Goal: Task Accomplishment & Management: Use online tool/utility

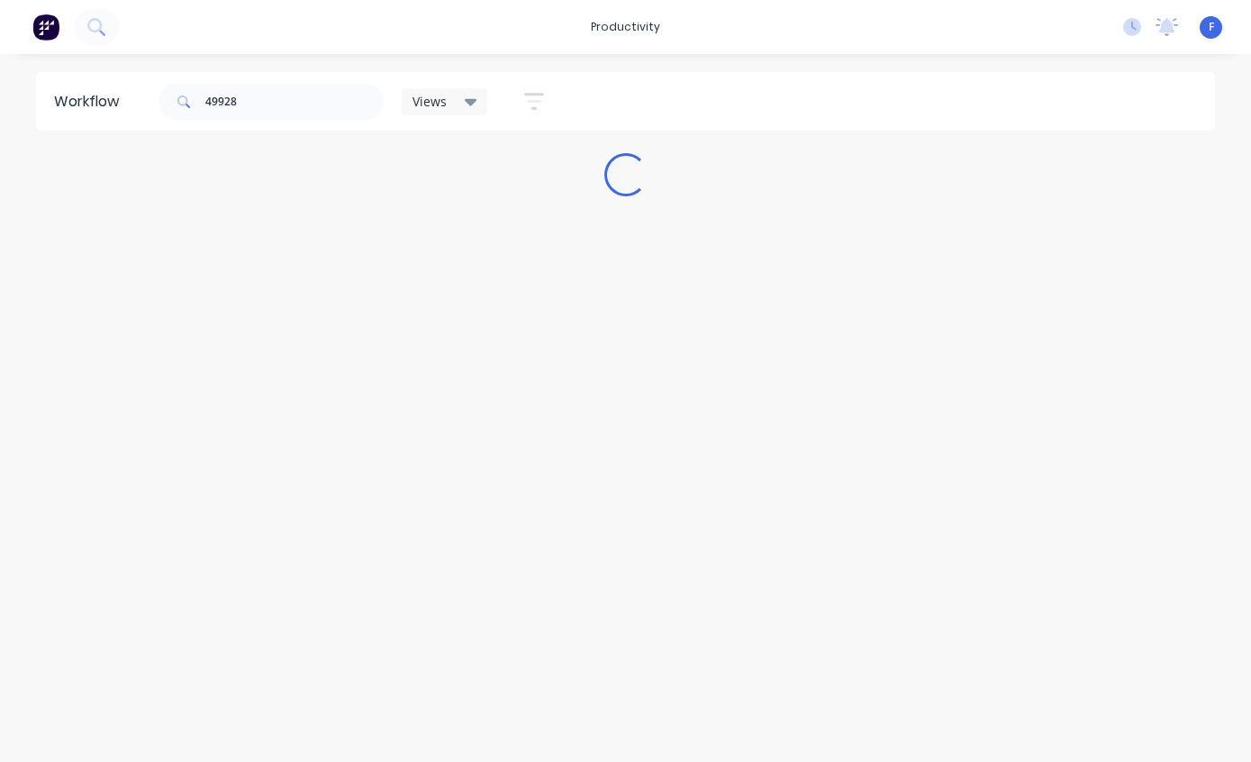
scroll to position [36, 0]
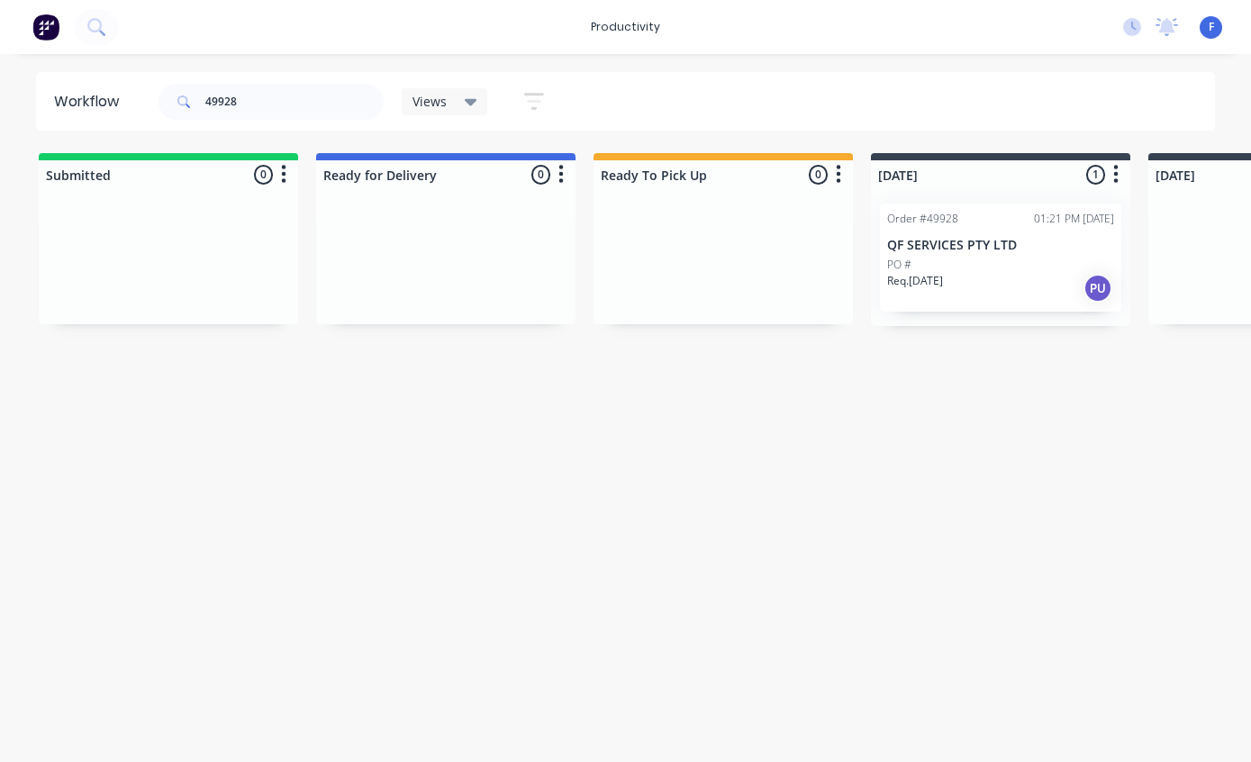
click at [980, 257] on div "PO #" at bounding box center [1000, 265] width 227 height 16
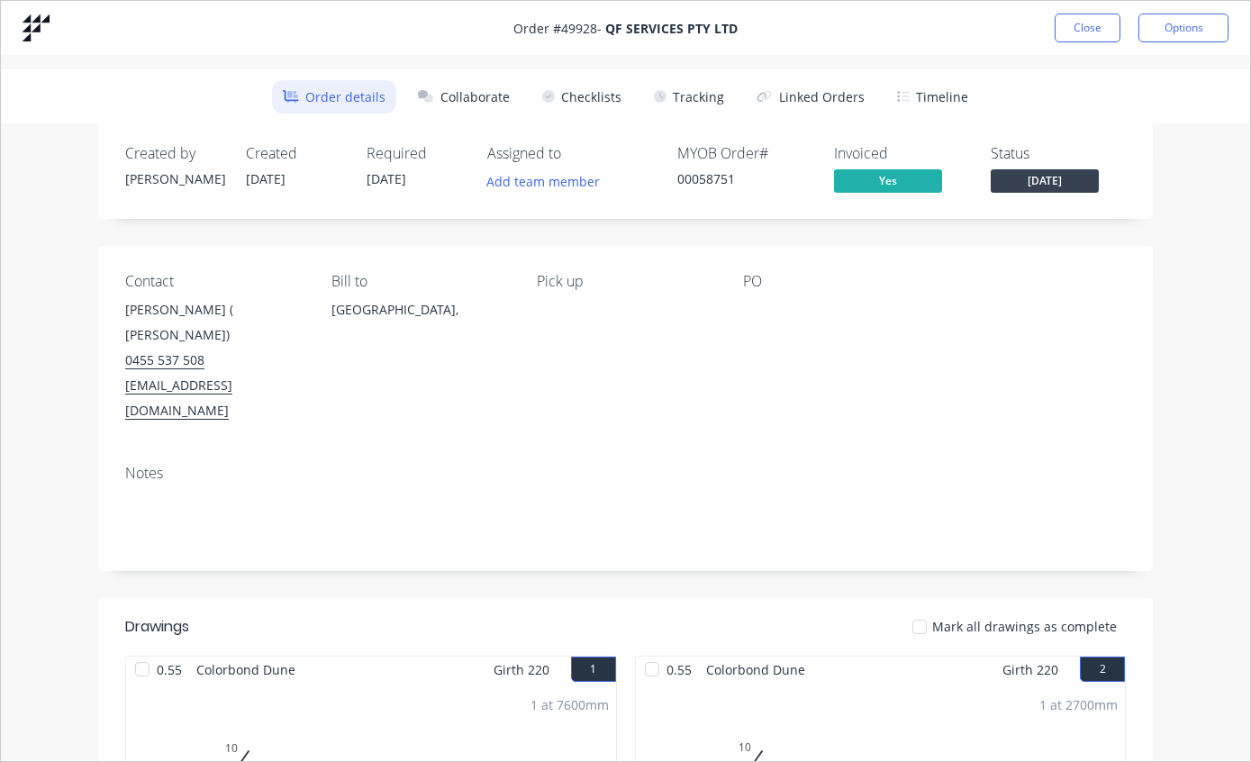
click at [692, 93] on button "Tracking" at bounding box center [689, 96] width 92 height 33
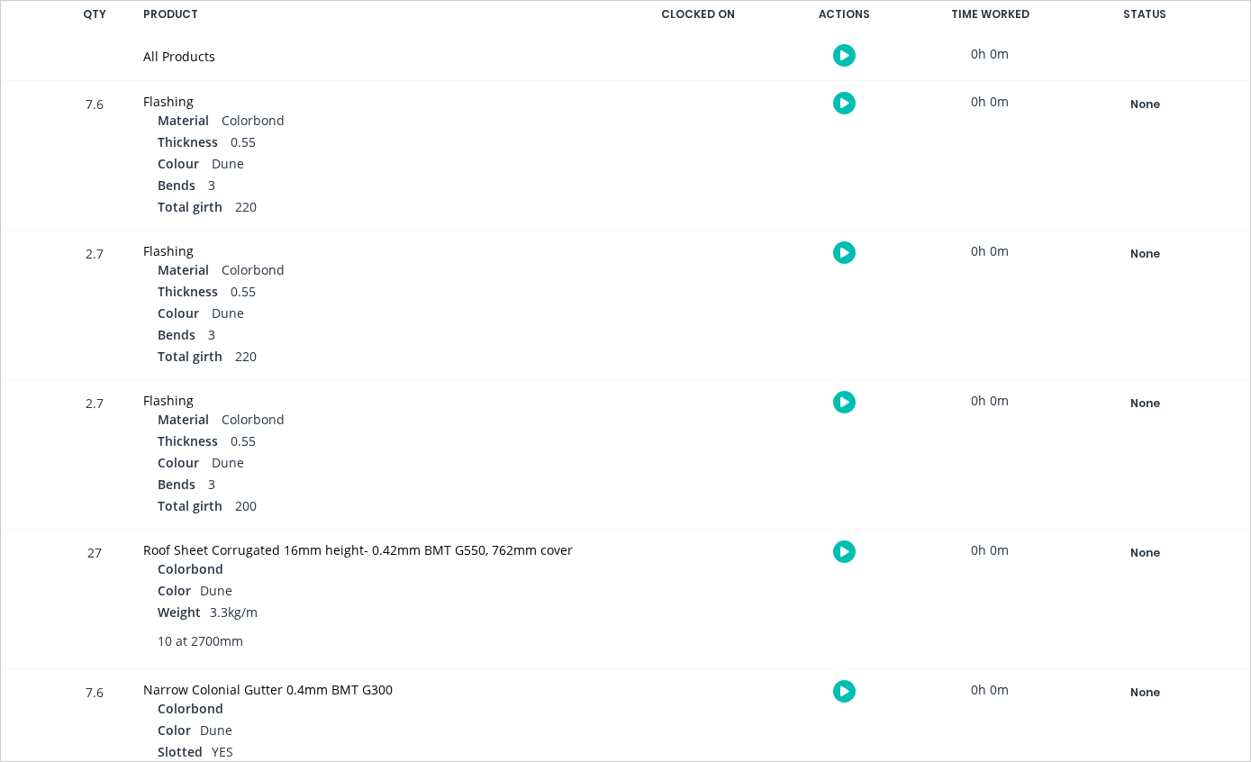
scroll to position [486, 0]
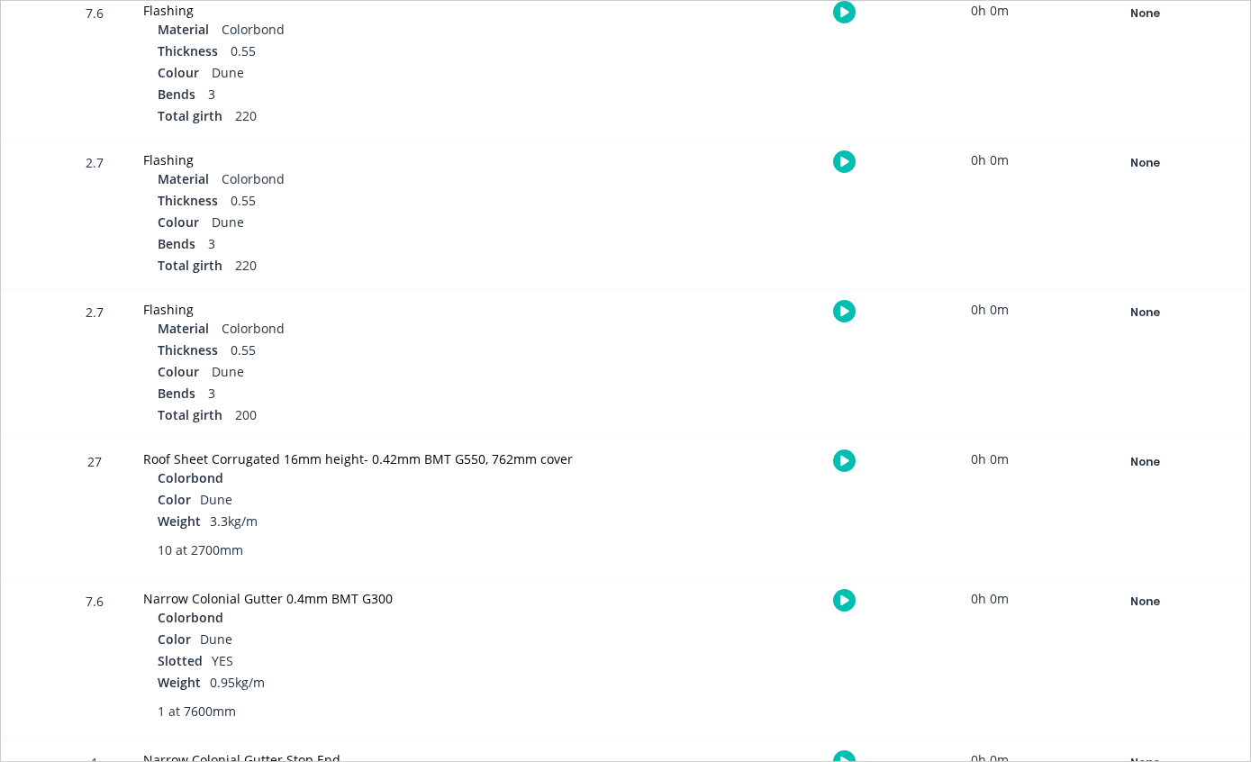
click at [1143, 463] on div "None" at bounding box center [1145, 461] width 130 height 23
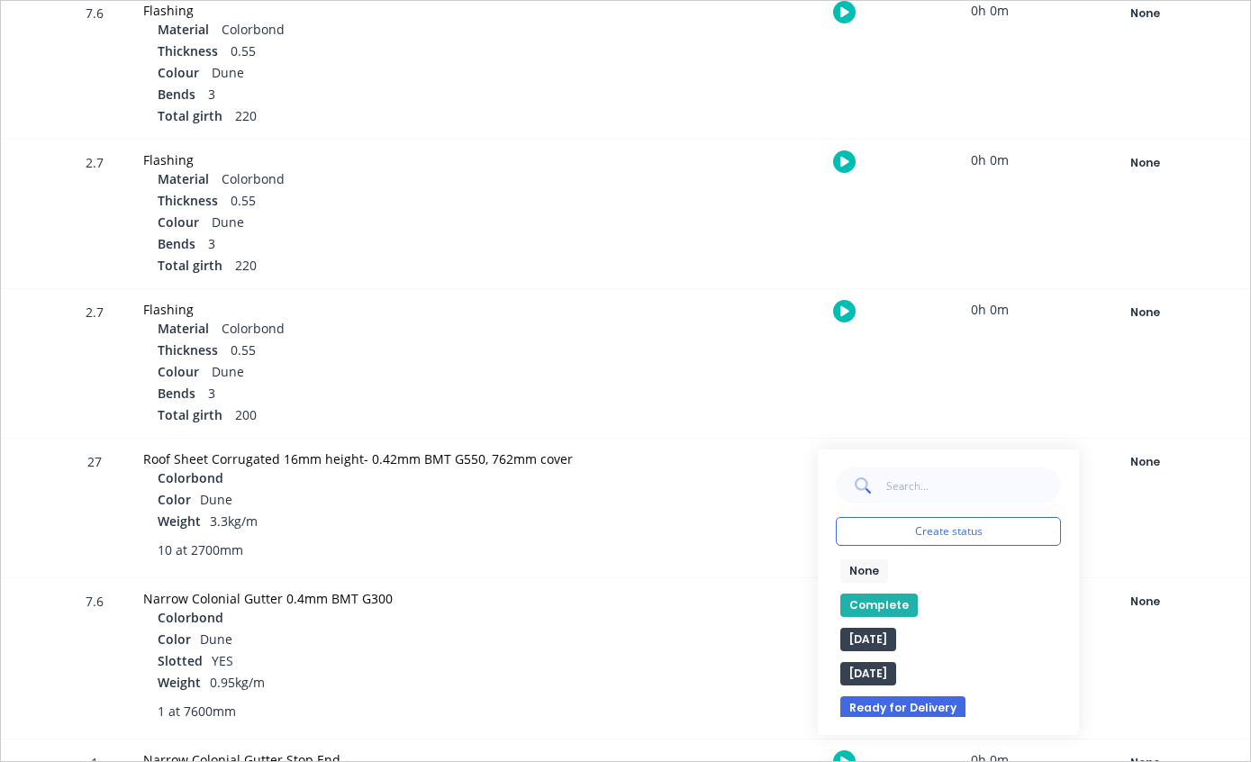
click at [872, 602] on button "Complete" at bounding box center [878, 605] width 77 height 23
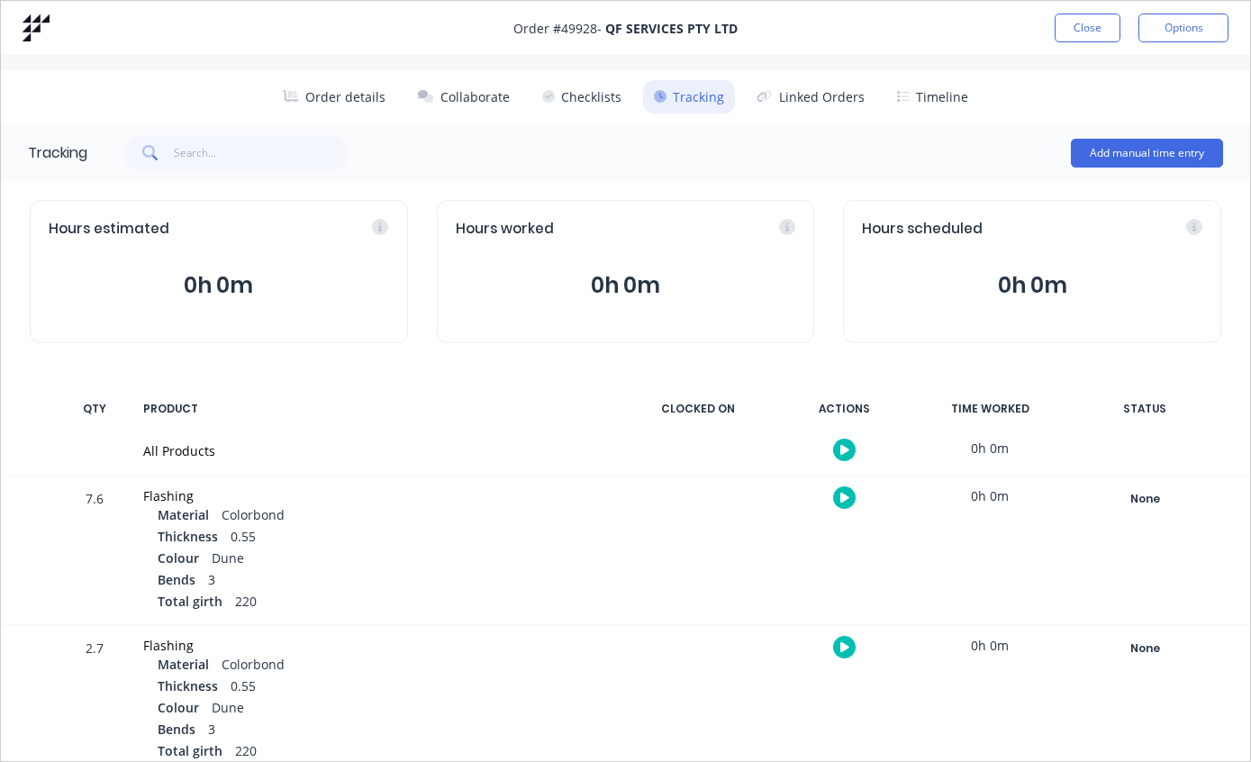
scroll to position [0, 0]
click at [1093, 25] on button "Close" at bounding box center [1088, 28] width 66 height 29
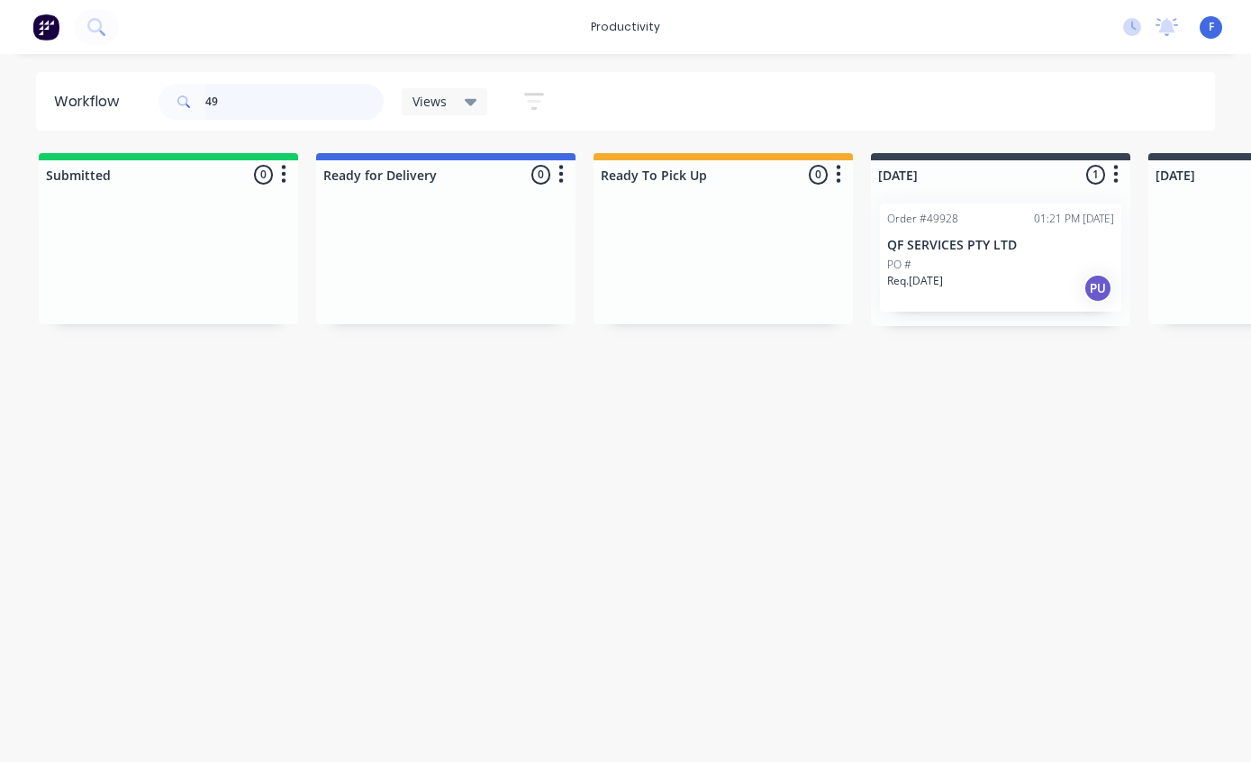
type input "4"
click at [158, 238] on p "Cash Trade" at bounding box center [168, 245] width 227 height 15
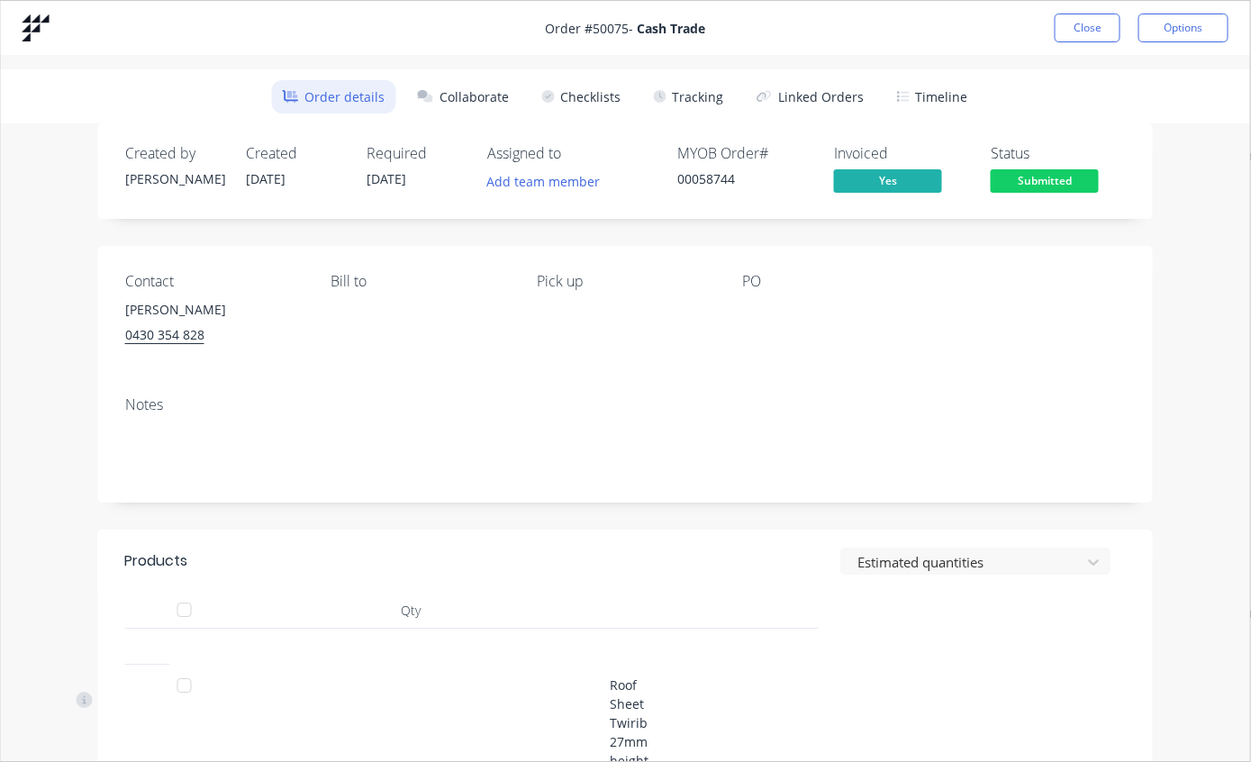
scroll to position [0, 96]
click at [701, 95] on button "Tracking" at bounding box center [689, 96] width 92 height 33
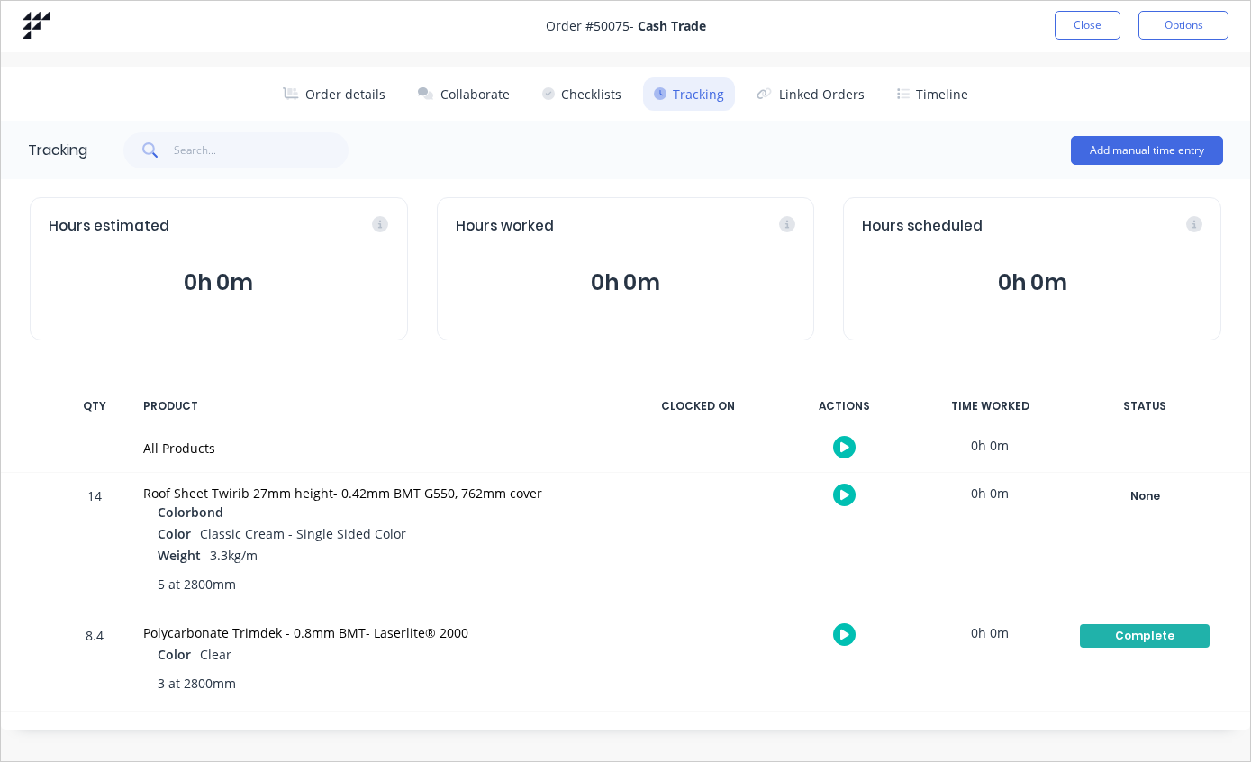
scroll to position [4, 0]
click at [1156, 486] on div "None" at bounding box center [1145, 495] width 130 height 23
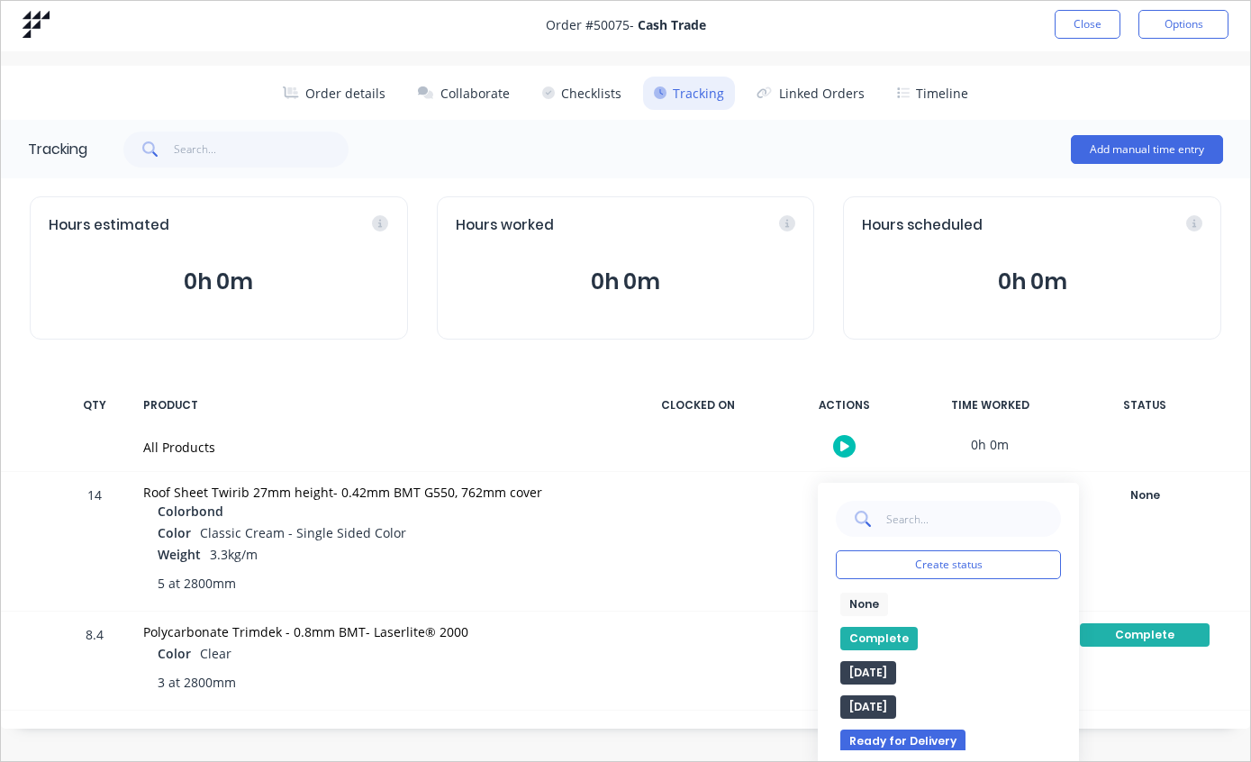
click at [875, 635] on button "Complete" at bounding box center [878, 638] width 77 height 23
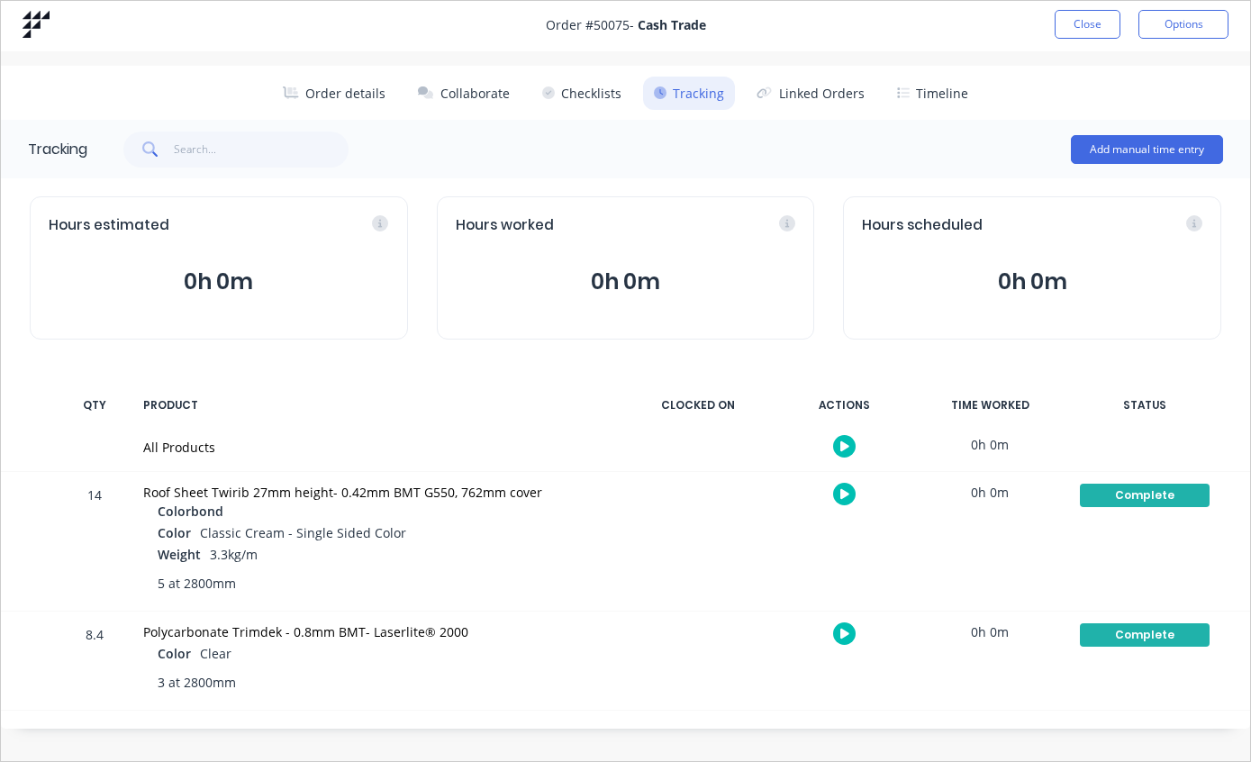
click at [1084, 15] on button "Close" at bounding box center [1088, 24] width 66 height 29
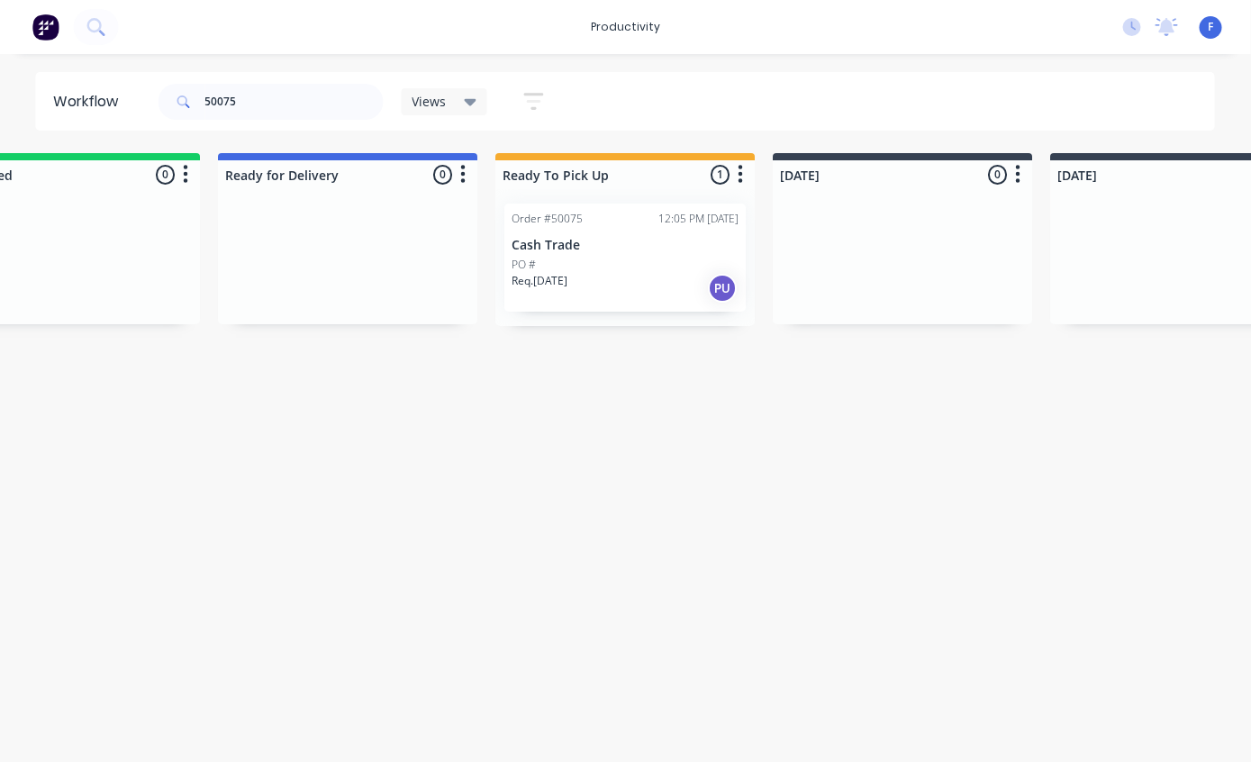
scroll to position [0, 74]
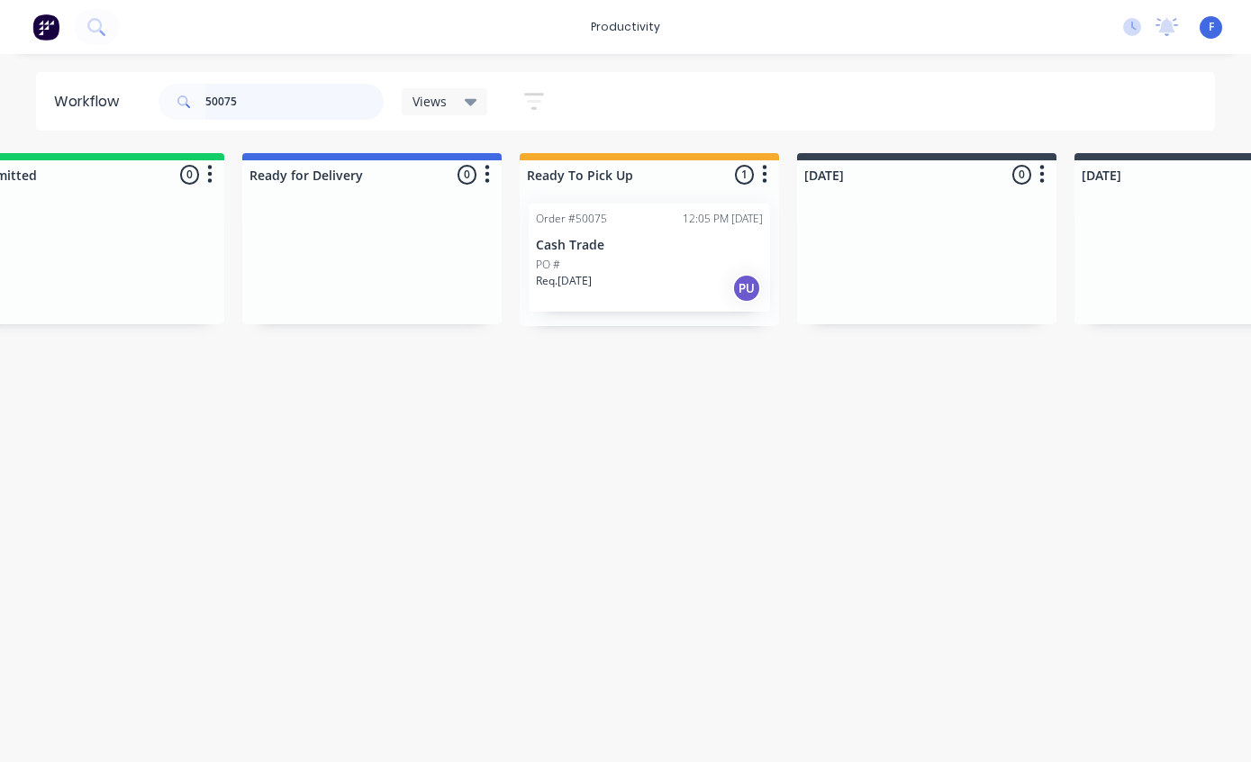
click at [315, 107] on input "50075" at bounding box center [294, 102] width 178 height 36
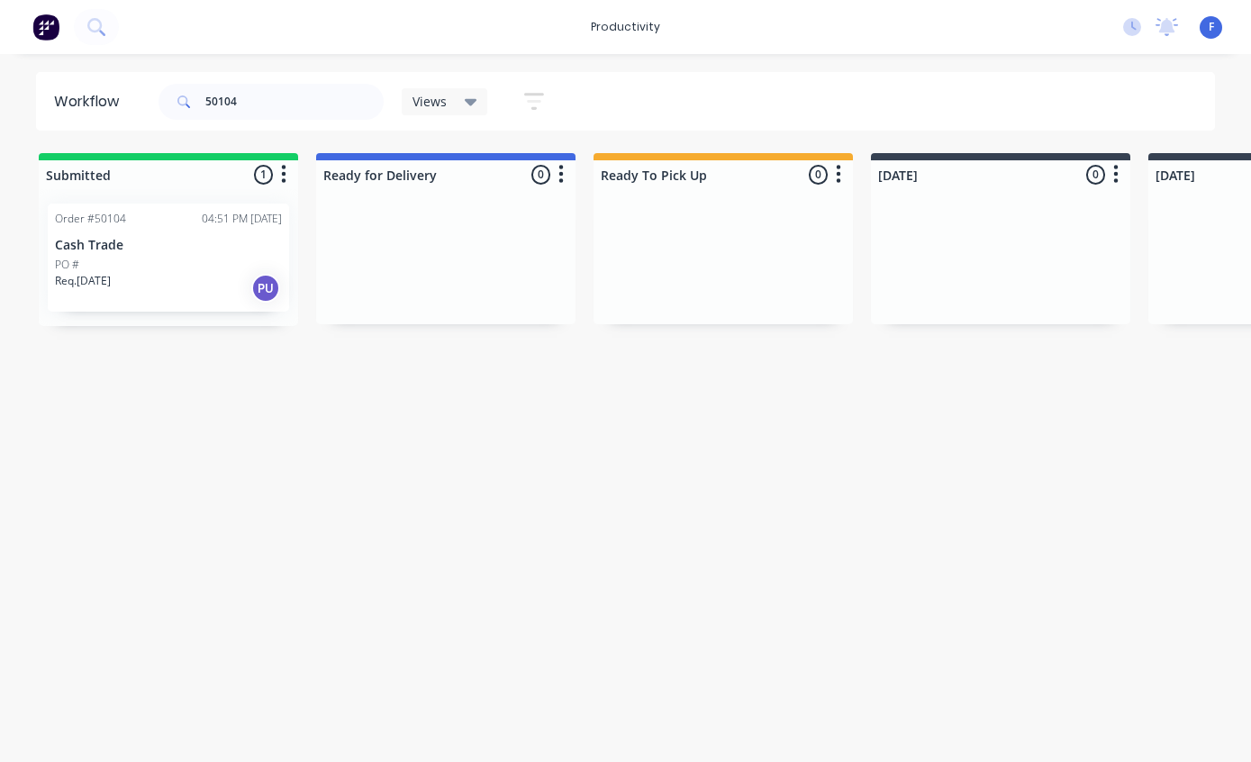
click at [145, 227] on div "Order #50104 04:51 PM [DATE] Cash Trade PO # Req. [DATE] PU" at bounding box center [168, 258] width 241 height 108
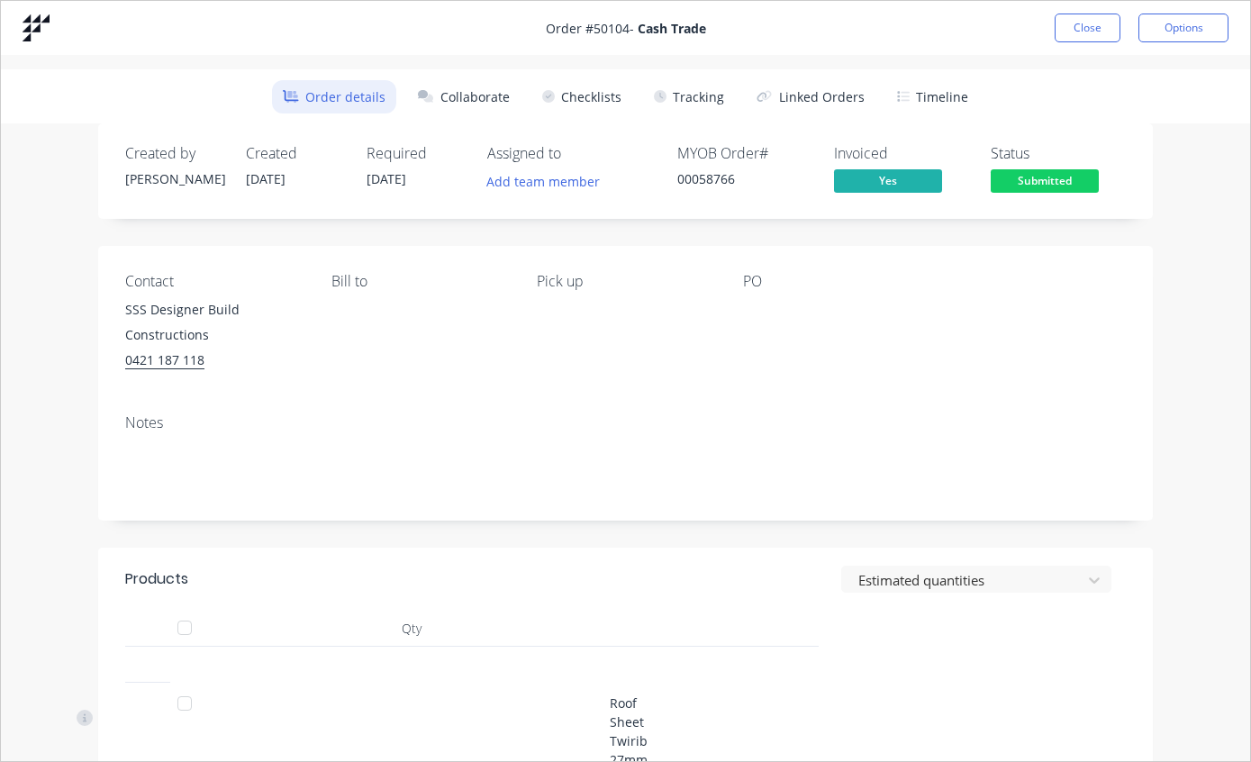
click at [692, 99] on button "Tracking" at bounding box center [689, 96] width 92 height 33
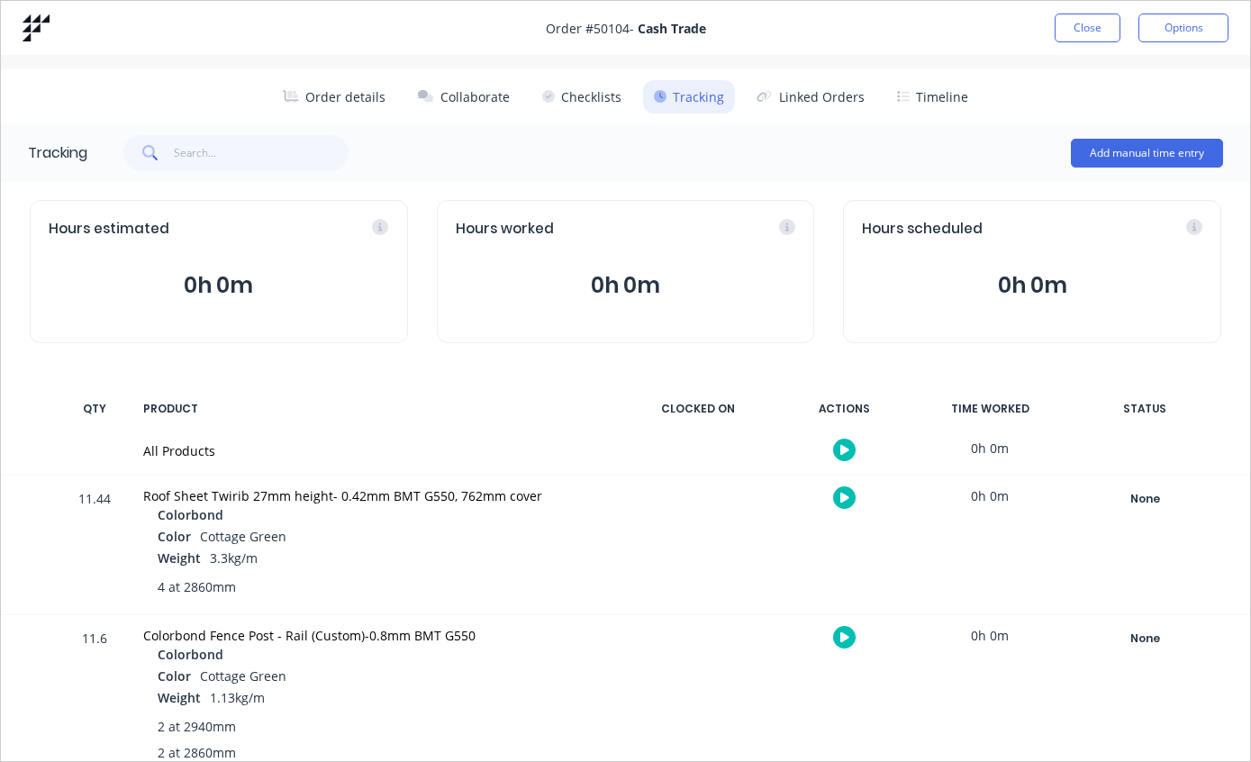
click at [1088, 14] on button "Close" at bounding box center [1088, 28] width 66 height 29
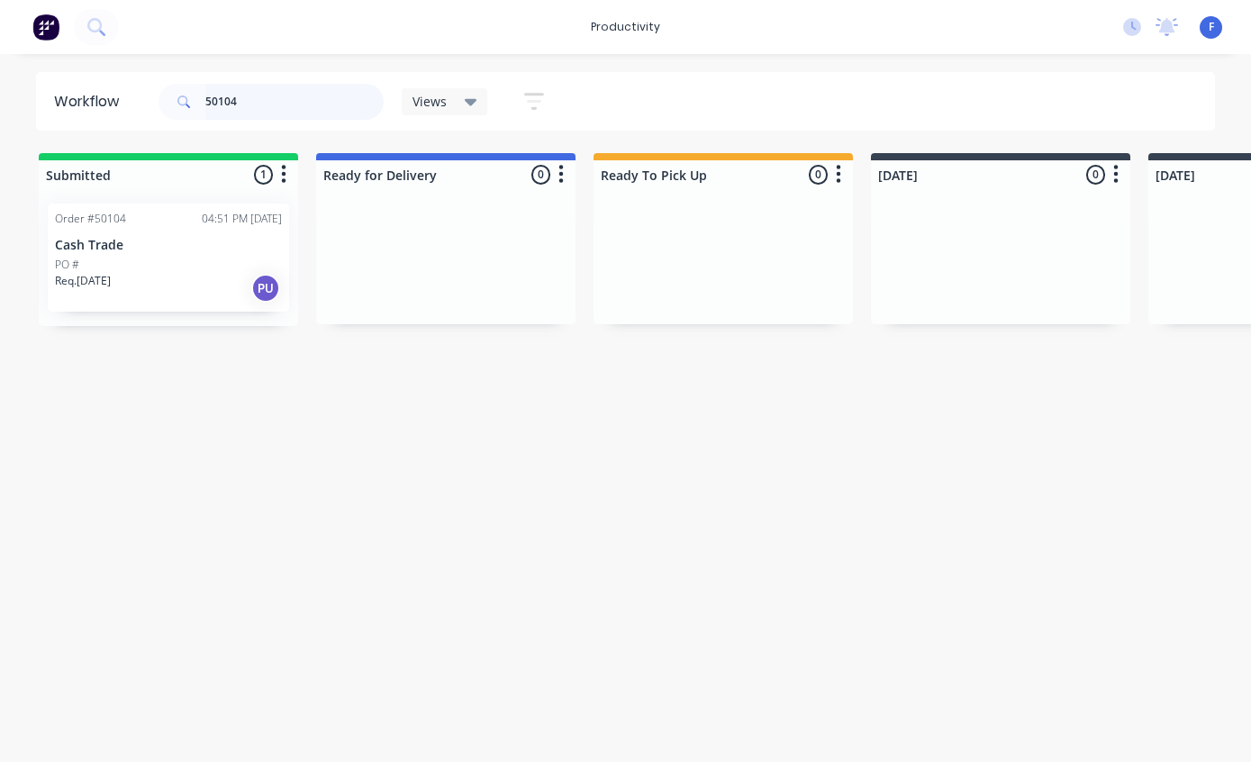
click at [293, 110] on input "50104" at bounding box center [294, 102] width 178 height 36
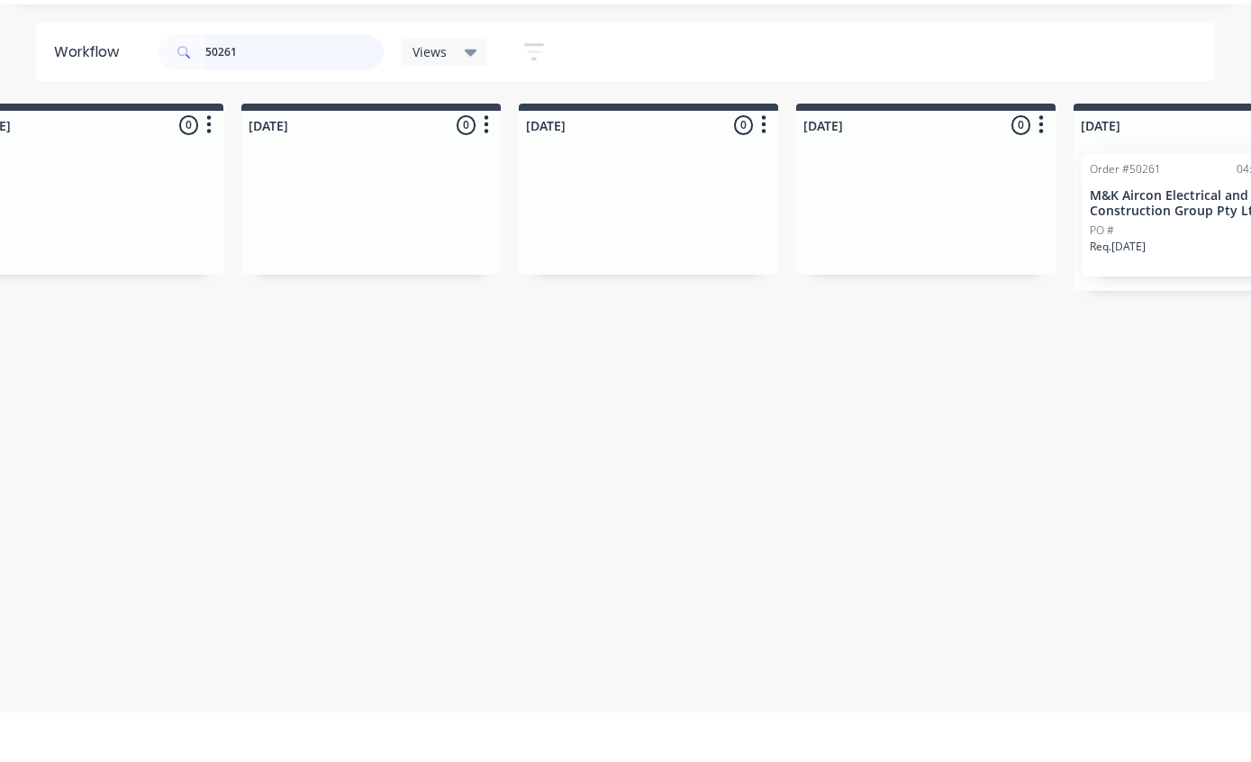
scroll to position [0, 1056]
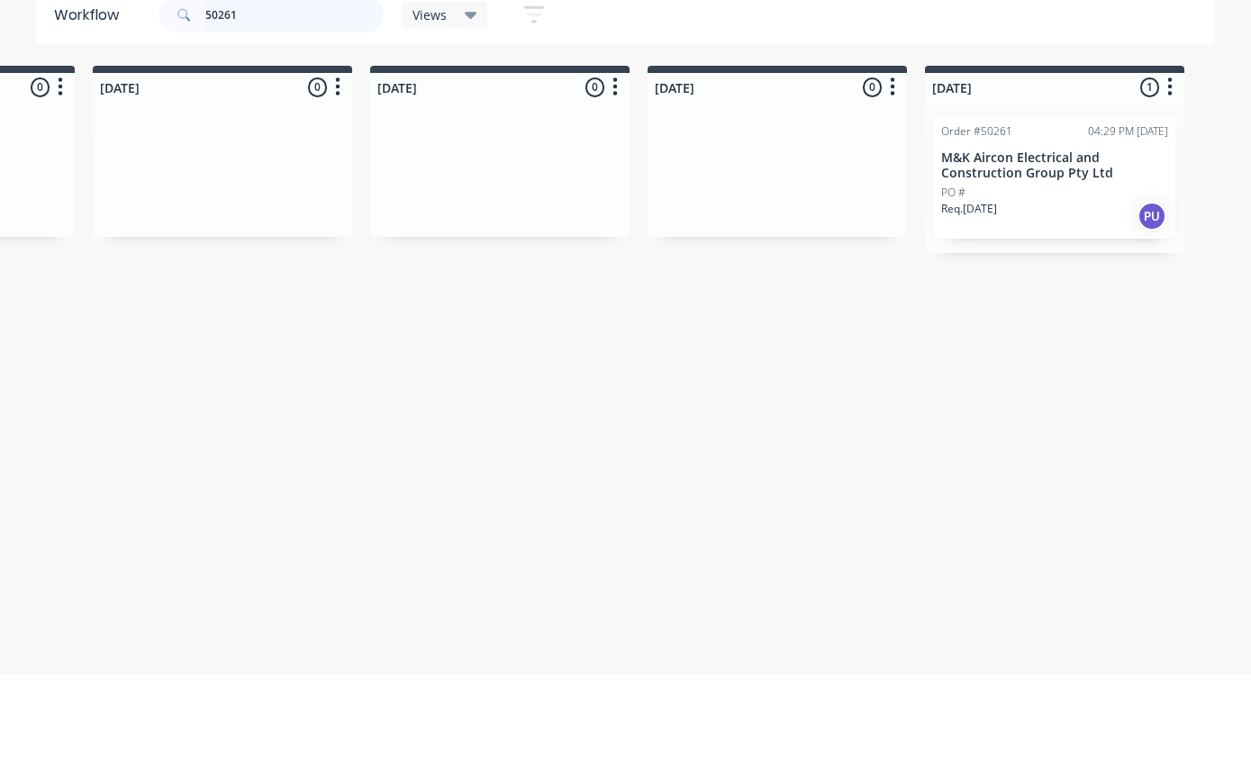
type input "50261"
click at [1022, 238] on p "M&K Aircon Electrical and Construction Group Pty Ltd" at bounding box center [1054, 253] width 227 height 31
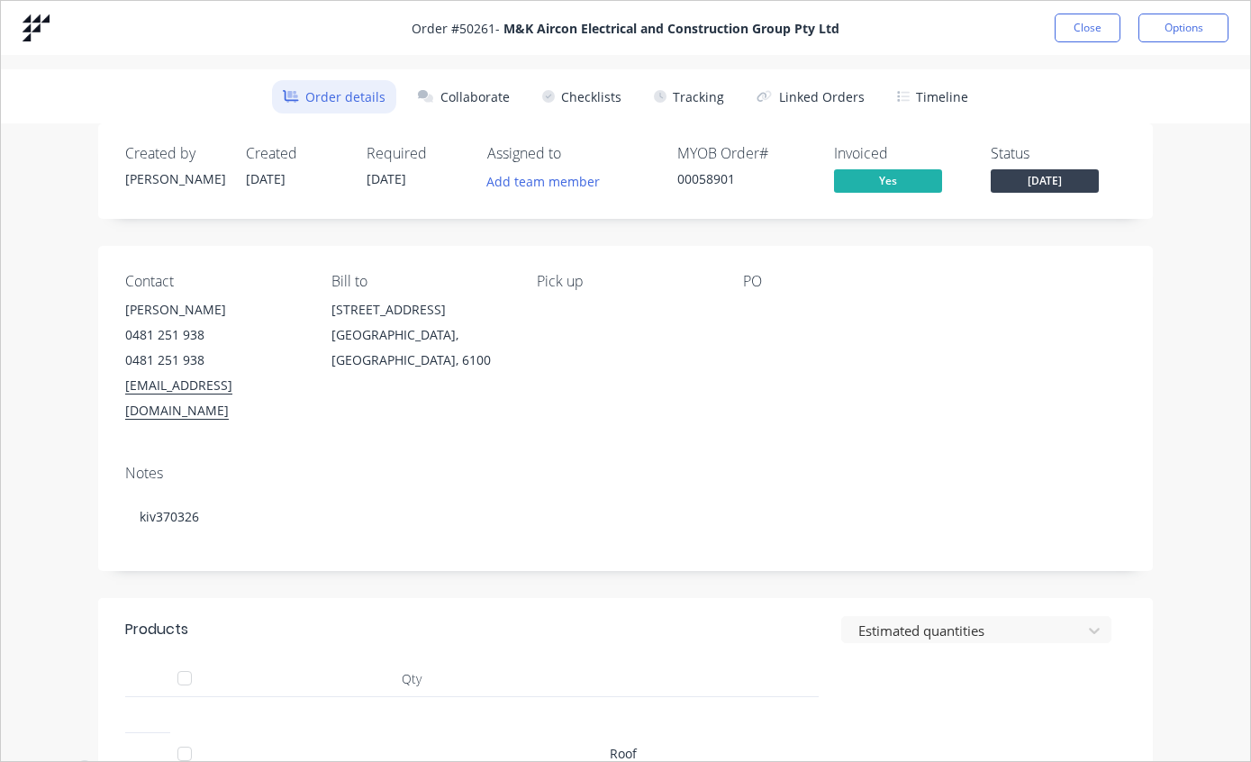
click at [705, 87] on button "Tracking" at bounding box center [689, 96] width 92 height 33
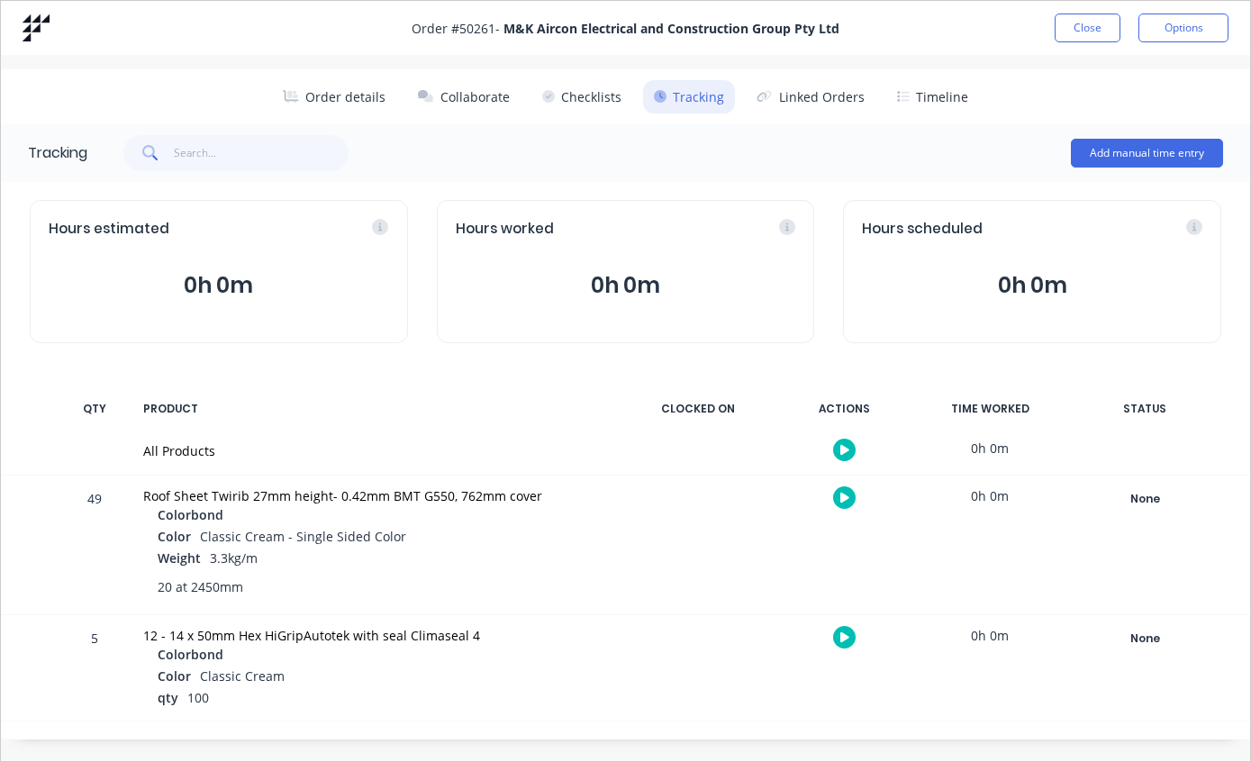
scroll to position [0, 0]
click at [1149, 494] on div "None" at bounding box center [1145, 498] width 130 height 23
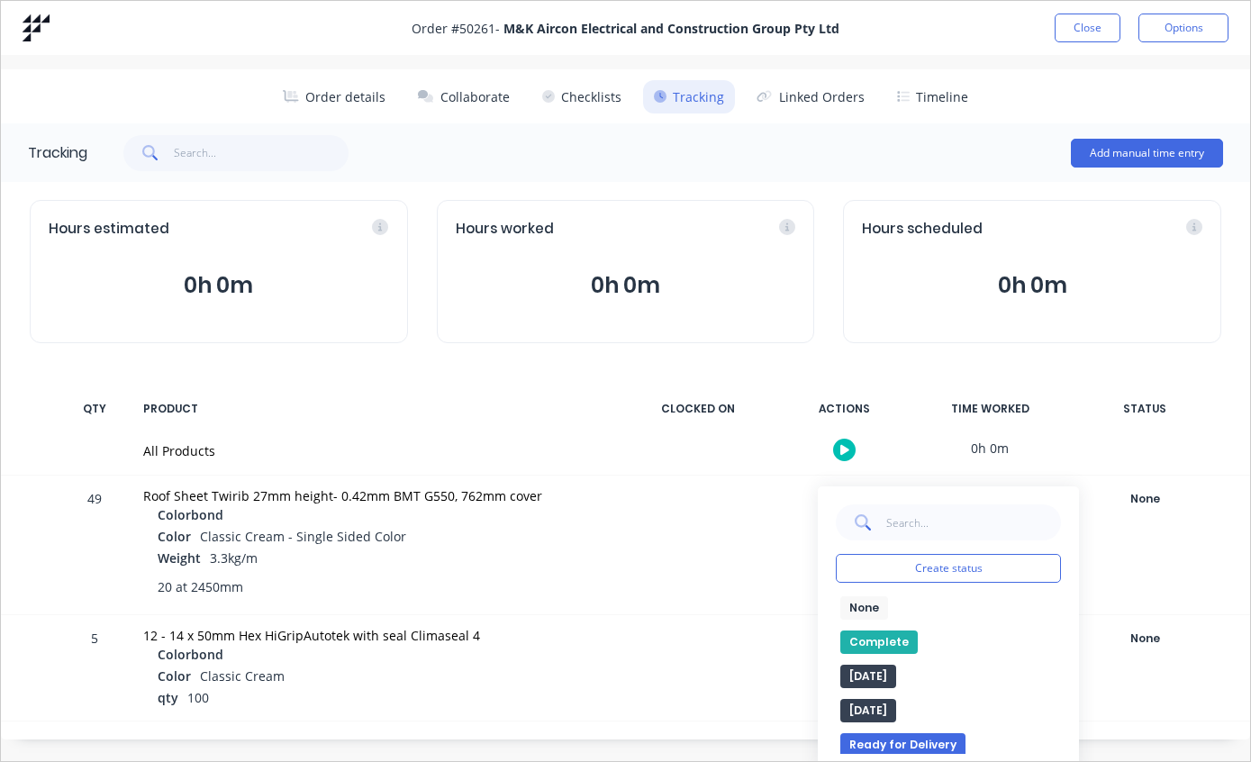
click at [878, 635] on button "Complete" at bounding box center [878, 642] width 77 height 23
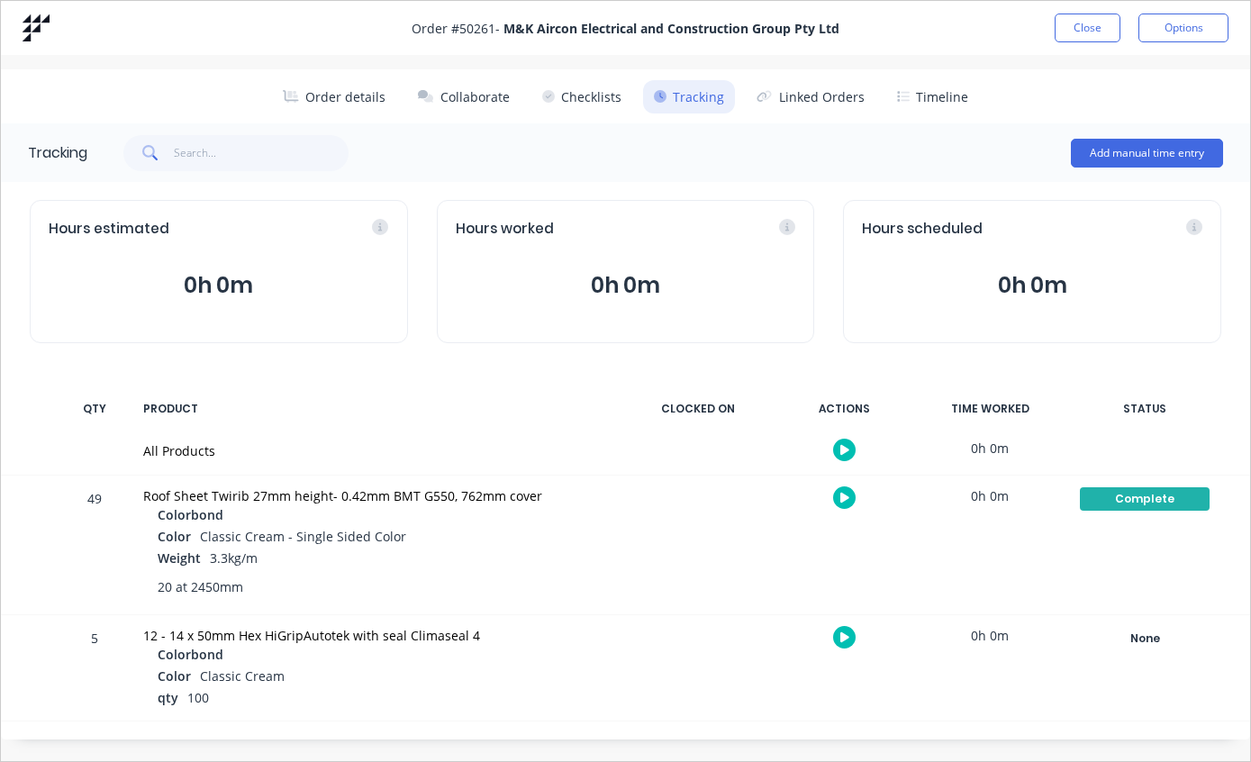
click at [1086, 23] on button "Close" at bounding box center [1088, 28] width 66 height 29
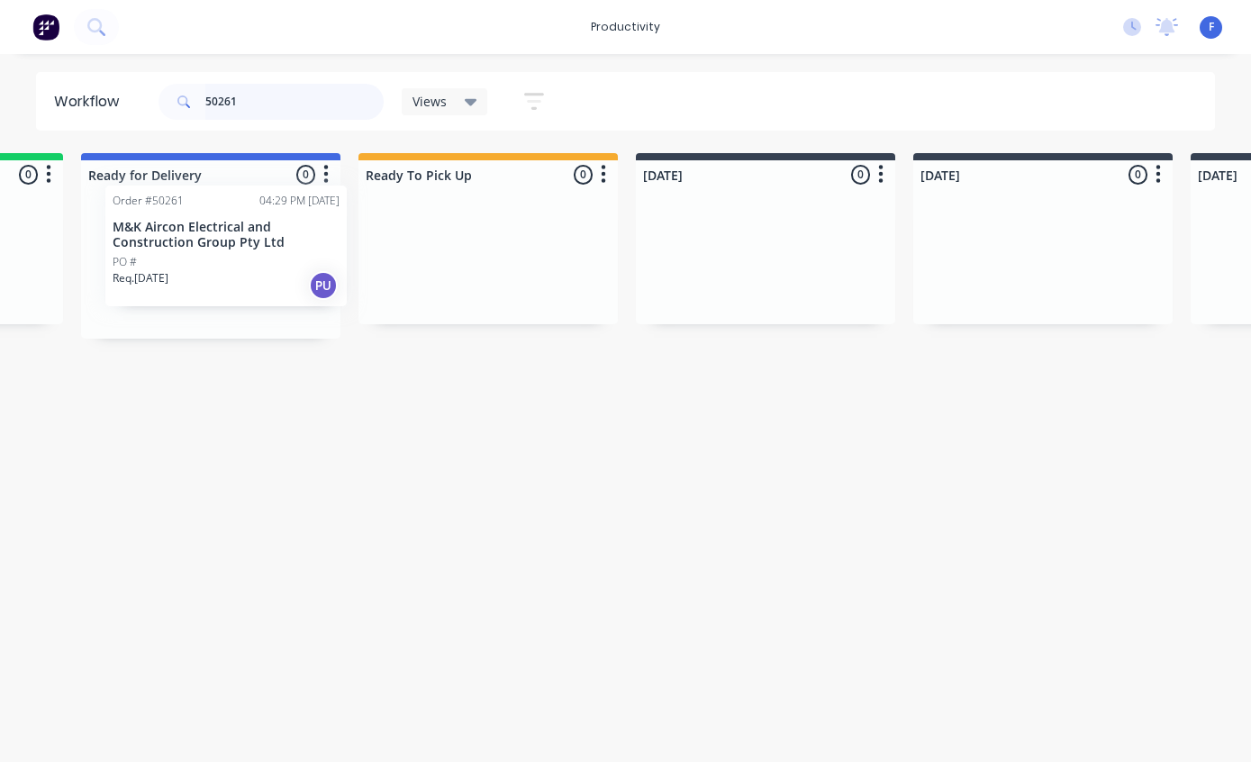
scroll to position [36, 233]
